Goal: Information Seeking & Learning: Learn about a topic

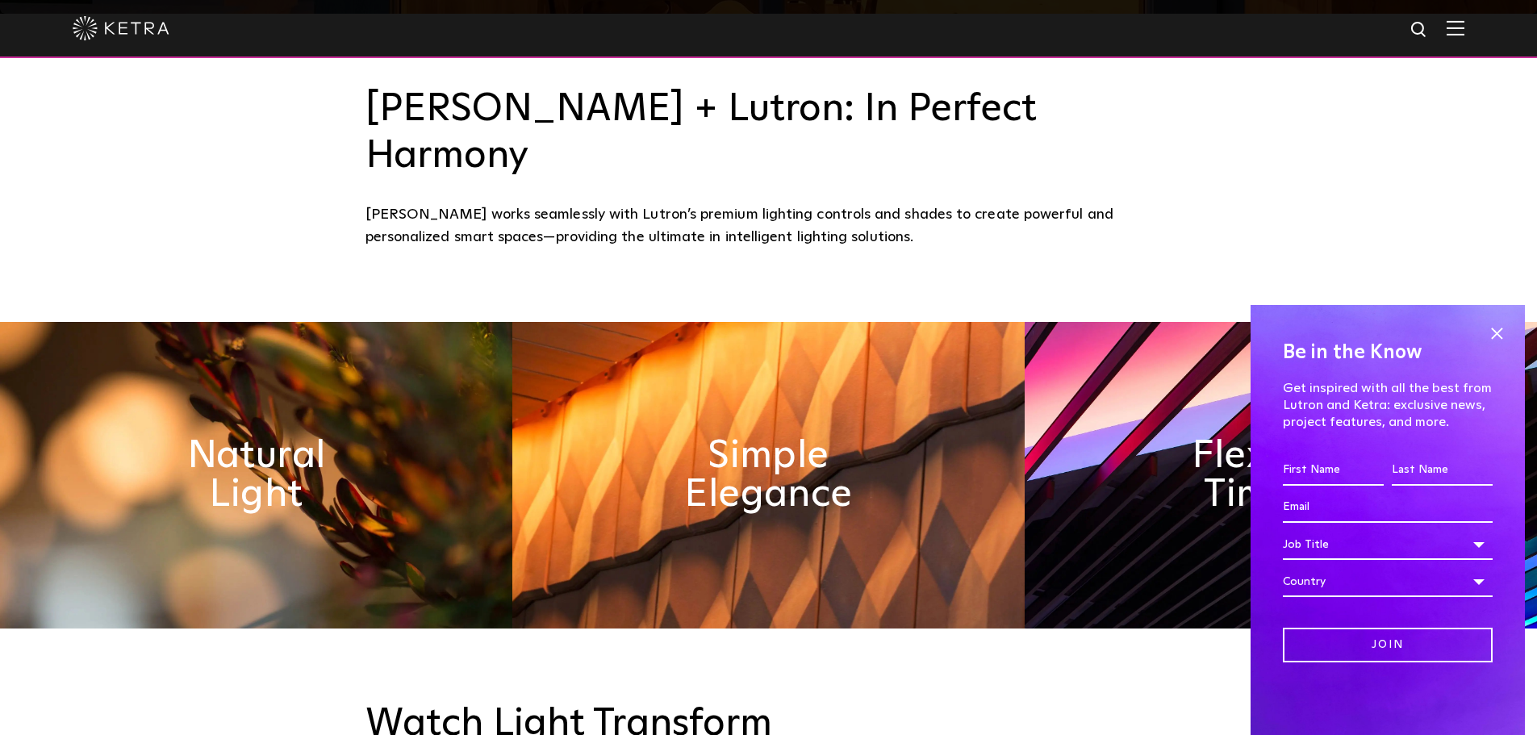
scroll to position [726, 0]
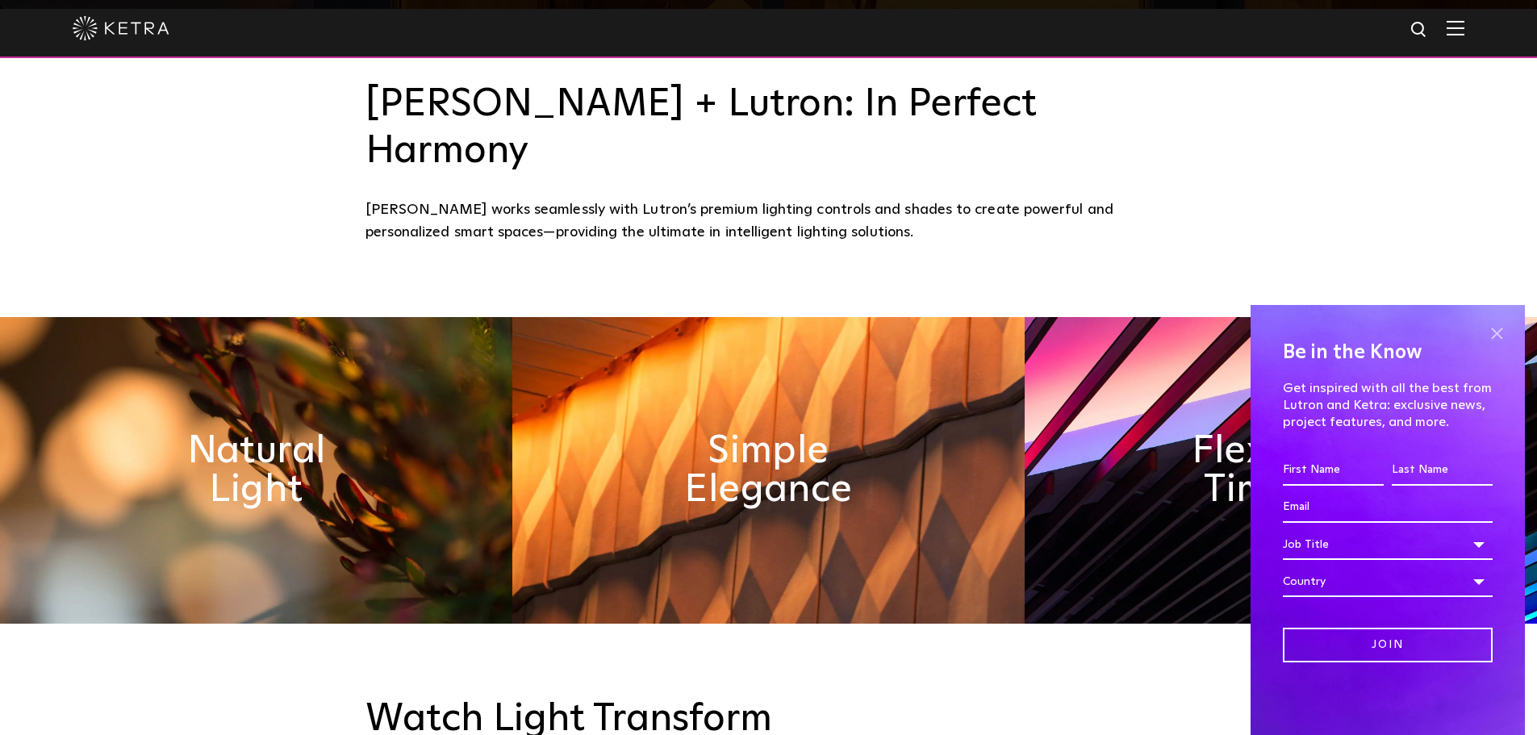
click at [1496, 331] on span at bounding box center [1497, 333] width 24 height 24
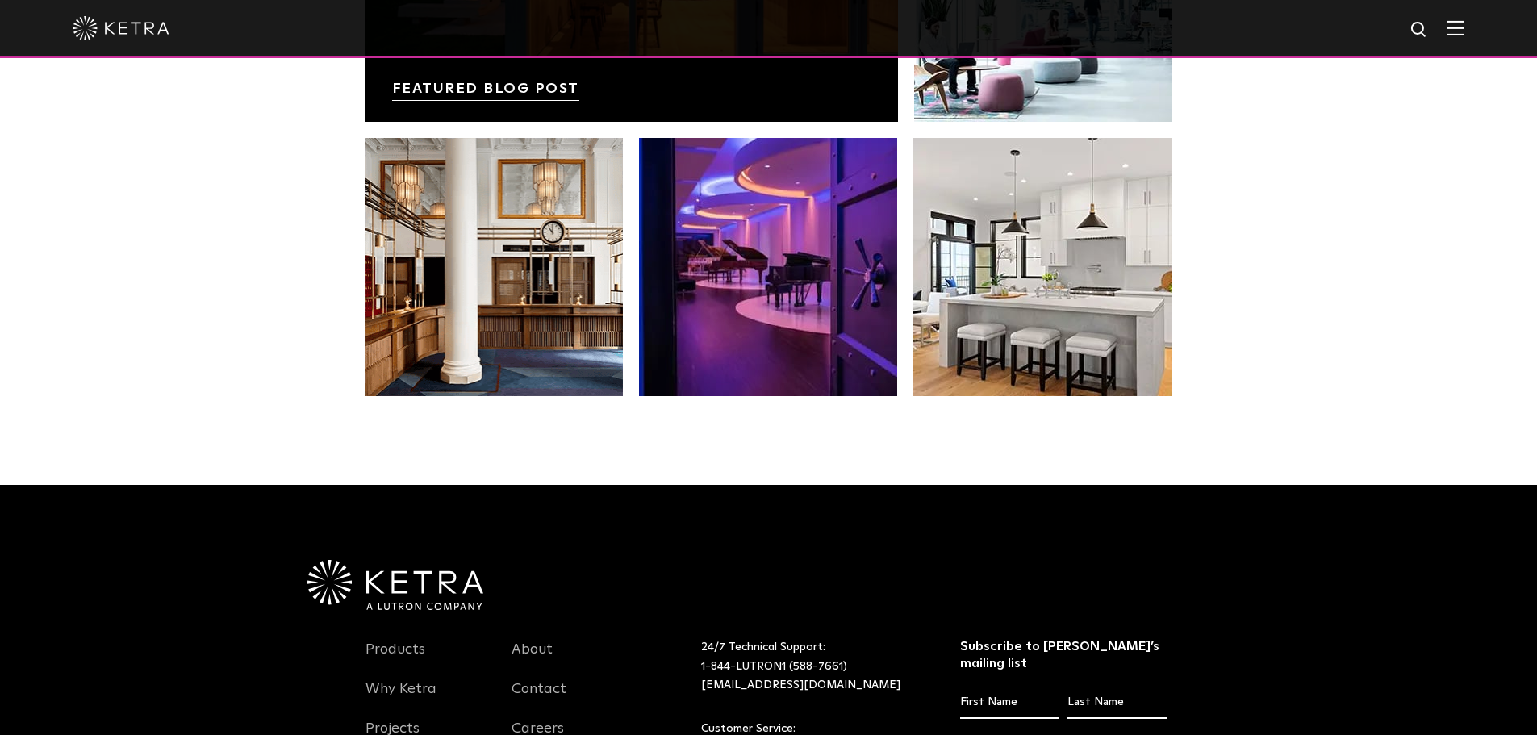
scroll to position [3309, 0]
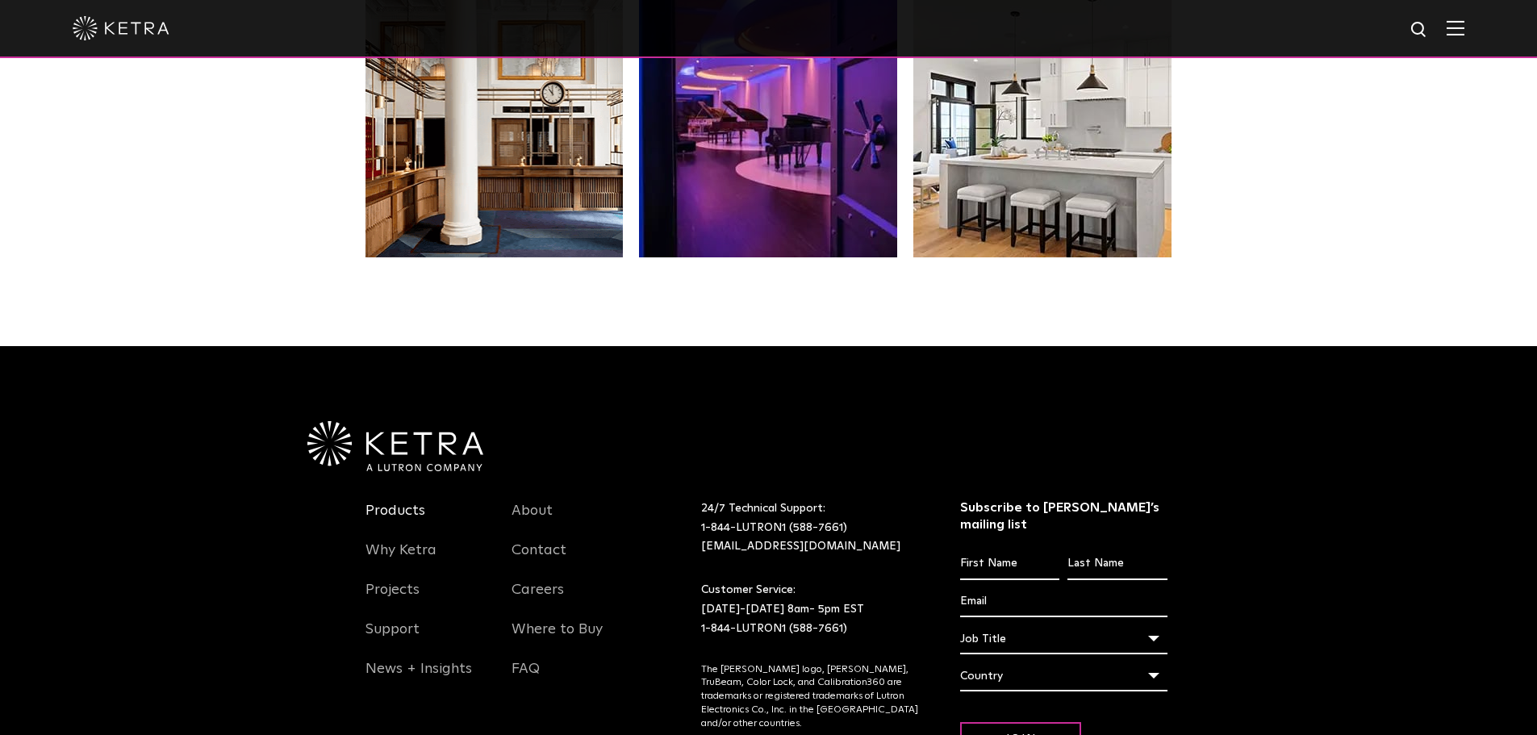
click at [395, 502] on link "Products" at bounding box center [396, 520] width 60 height 37
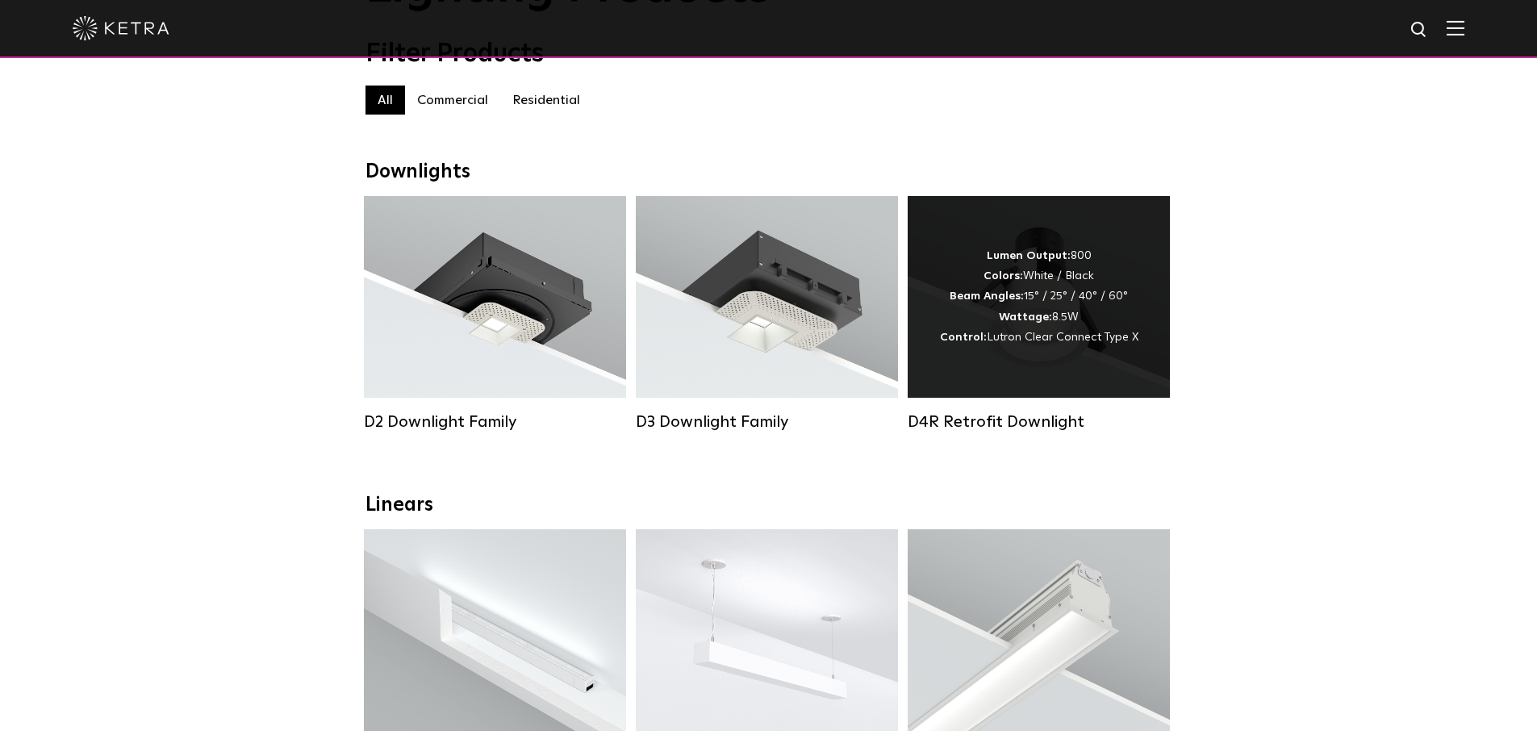
scroll to position [161, 0]
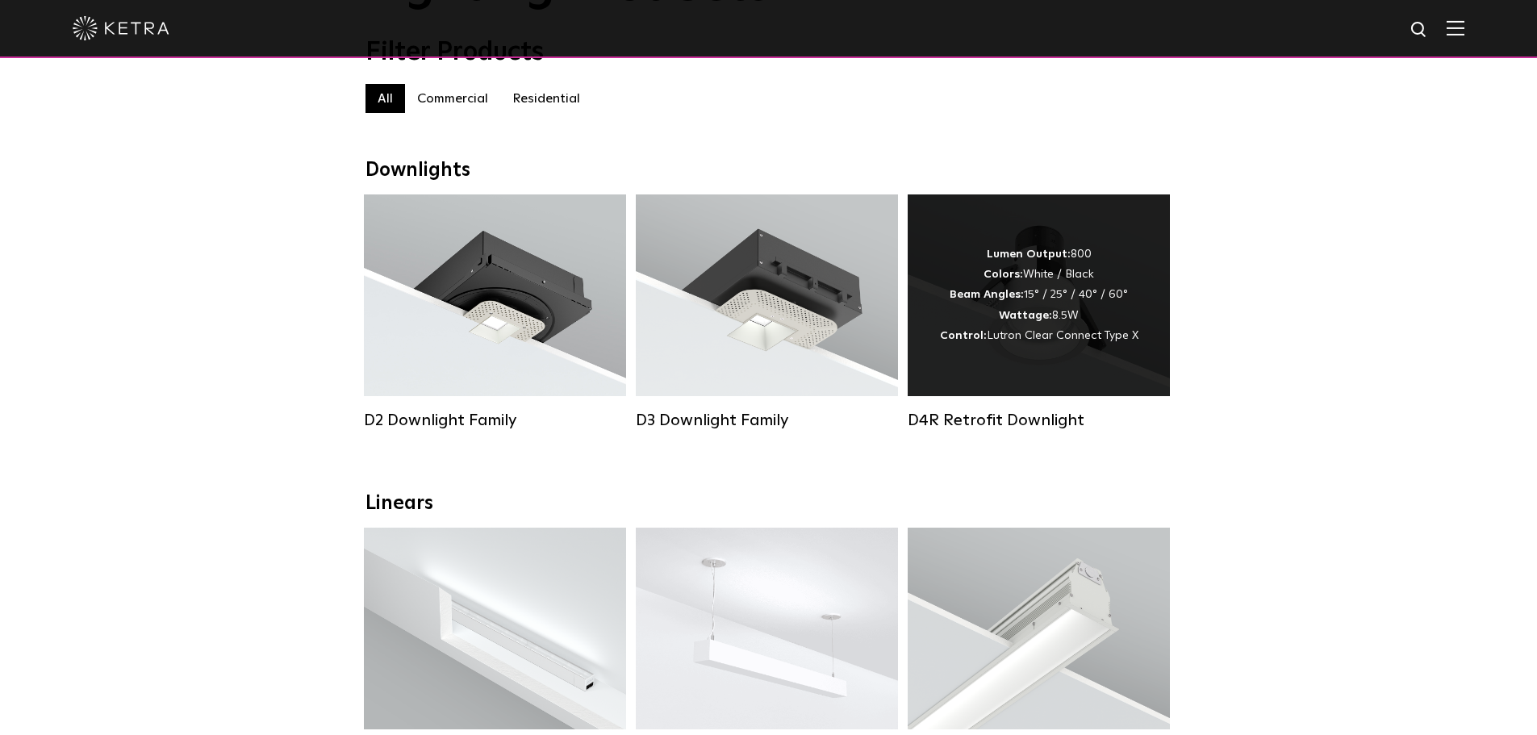
click at [1035, 383] on div "Lumen Output: 800 Colors: White / Black Beam Angles: 15° / 25° / 40° / 60° Watt…" at bounding box center [1039, 295] width 262 height 202
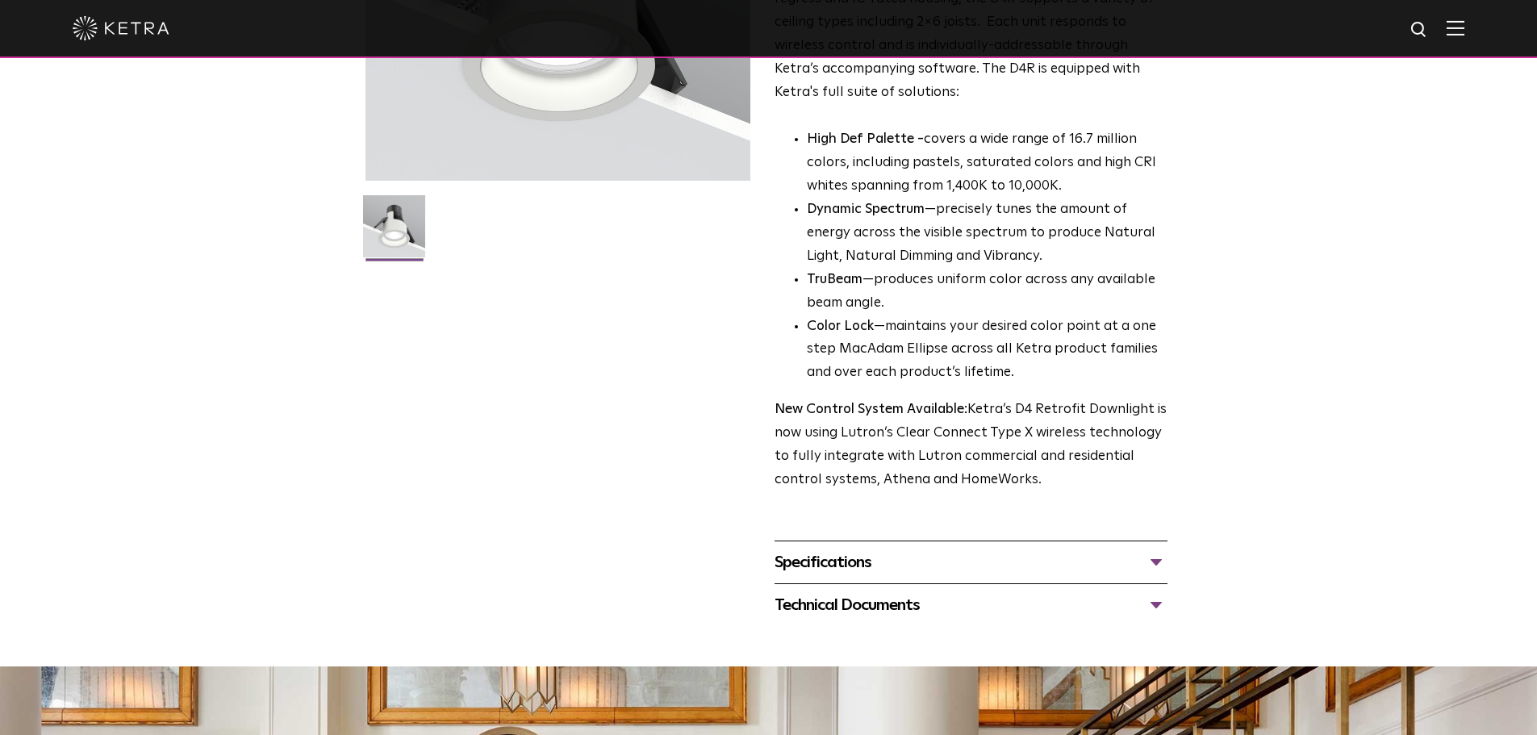
scroll to position [323, 0]
click at [1152, 568] on div "Specifications" at bounding box center [971, 562] width 393 height 26
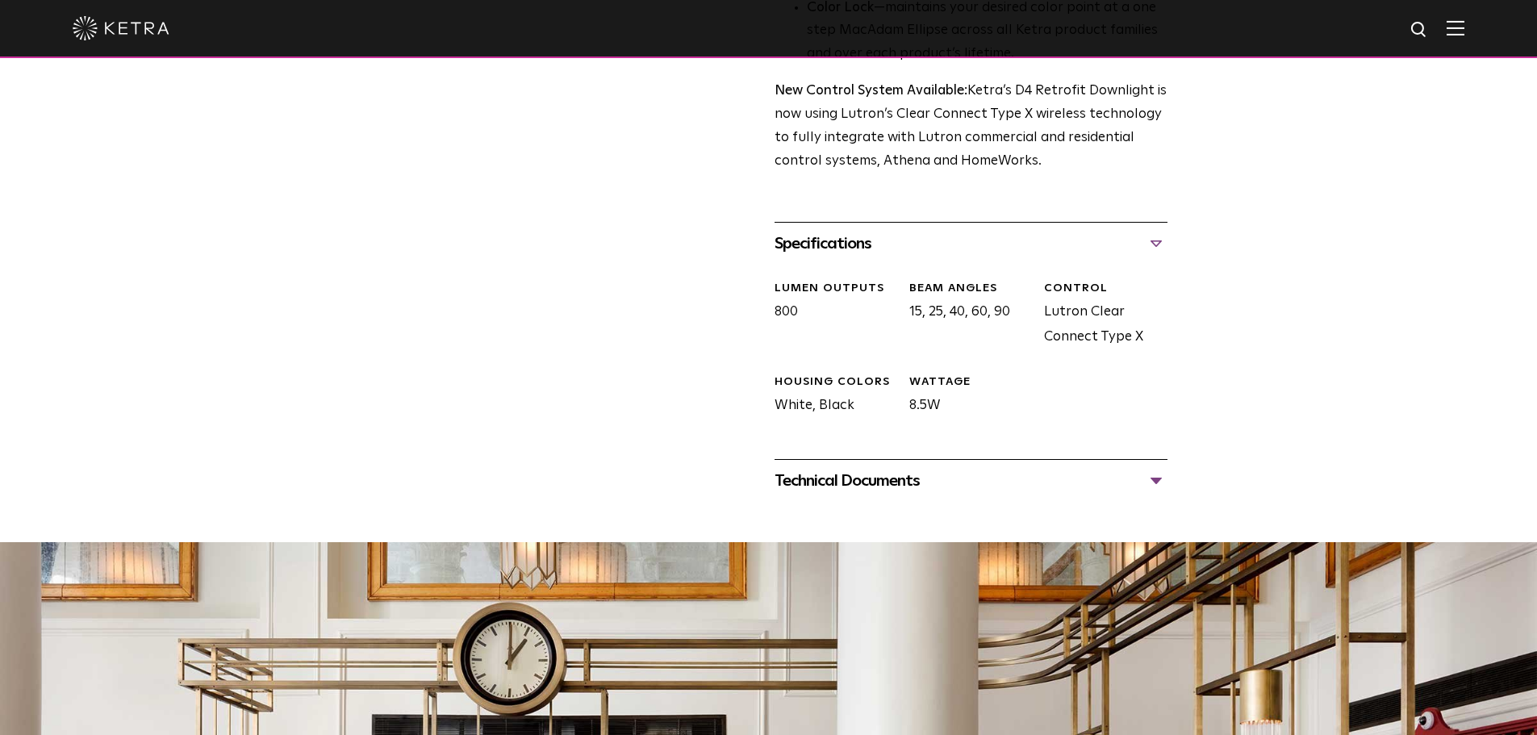
scroll to position [646, 0]
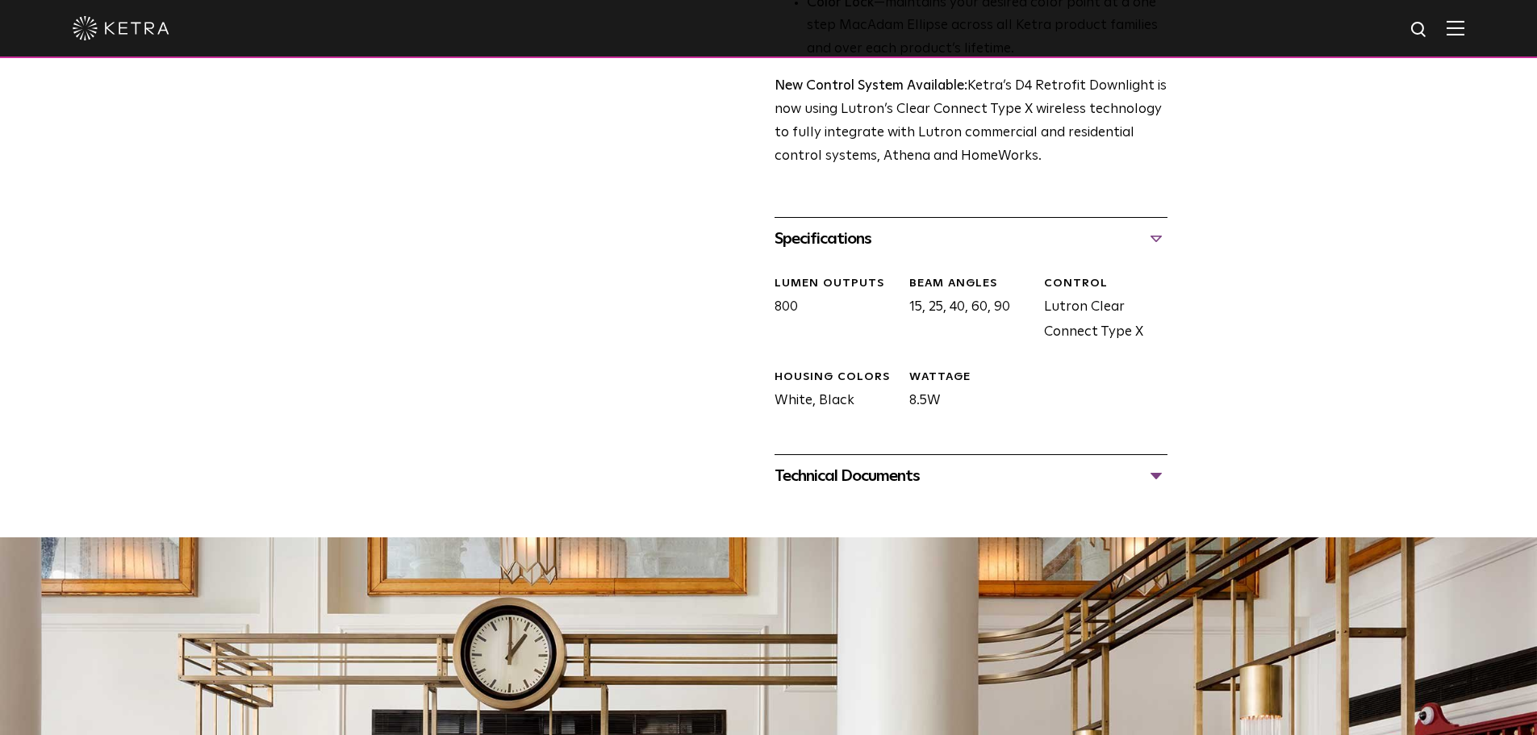
click at [1156, 483] on div "Technical Documents" at bounding box center [971, 476] width 393 height 26
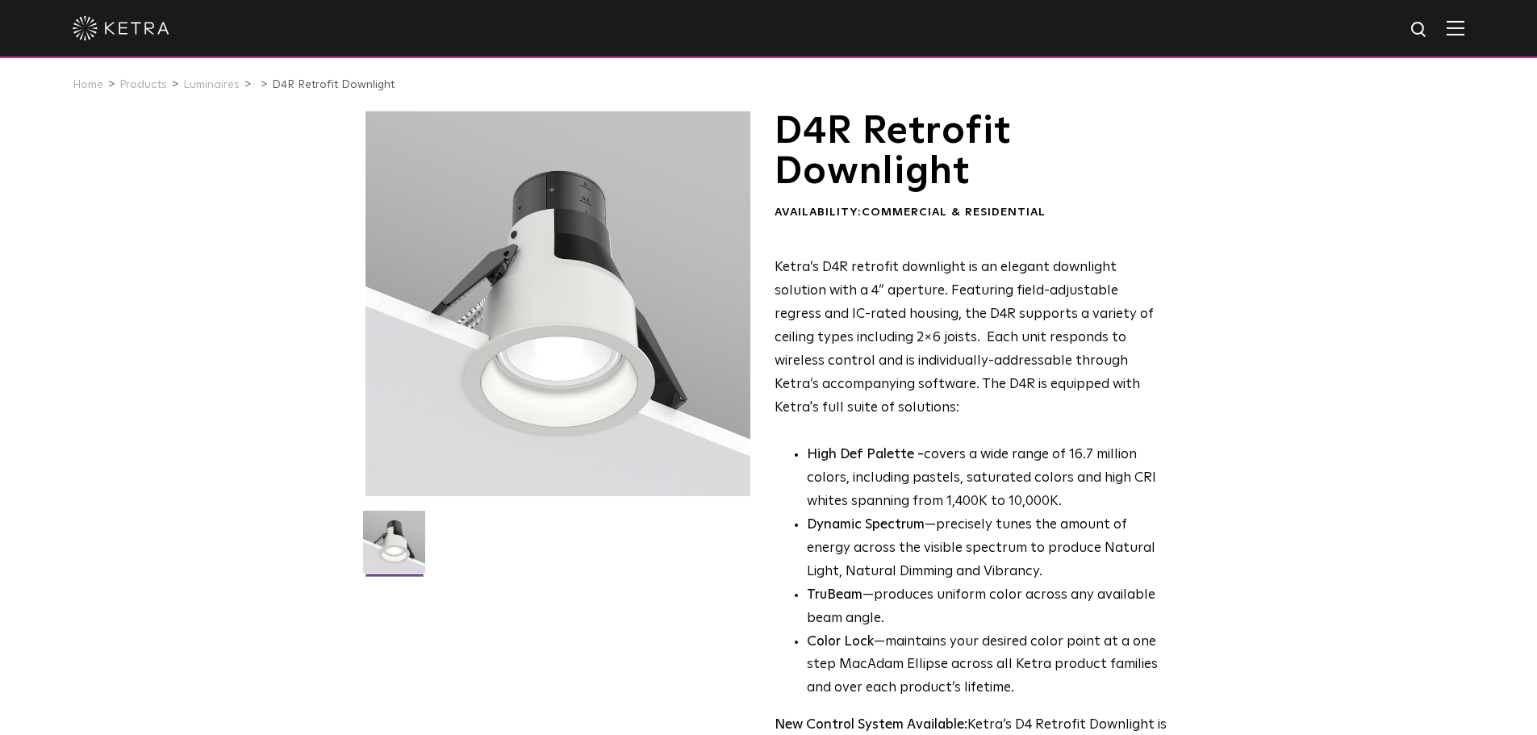
scroll to position [0, 0]
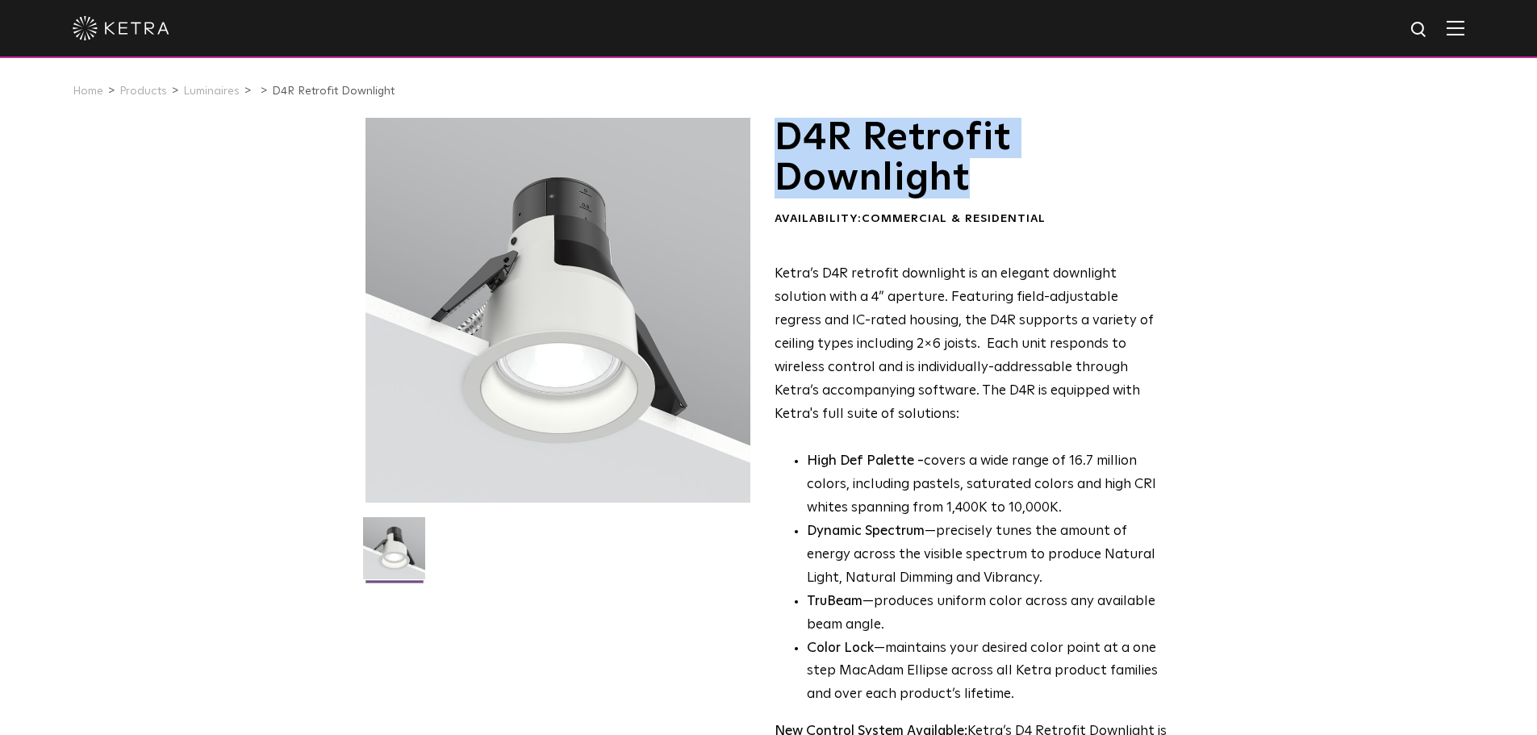
drag, startPoint x: 779, startPoint y: 140, endPoint x: 996, endPoint y: 174, distance: 219.7
click at [996, 174] on h1 "D4R Retrofit Downlight" at bounding box center [971, 159] width 393 height 82
